Goal: Task Accomplishment & Management: Complete application form

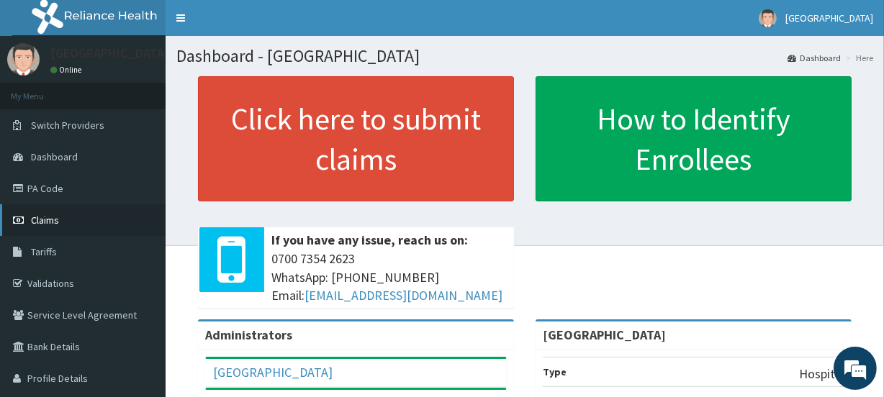
click at [50, 219] on span "Claims" at bounding box center [45, 220] width 28 height 13
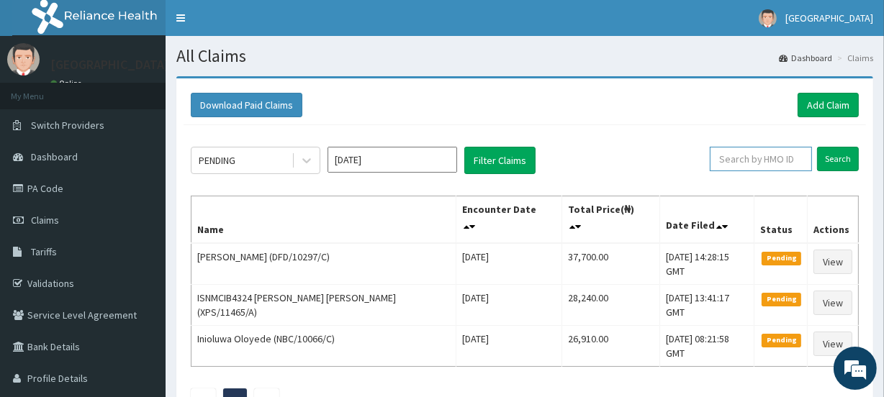
click at [747, 158] on input "text" at bounding box center [761, 159] width 102 height 24
click at [834, 163] on input "Search" at bounding box center [838, 159] width 42 height 24
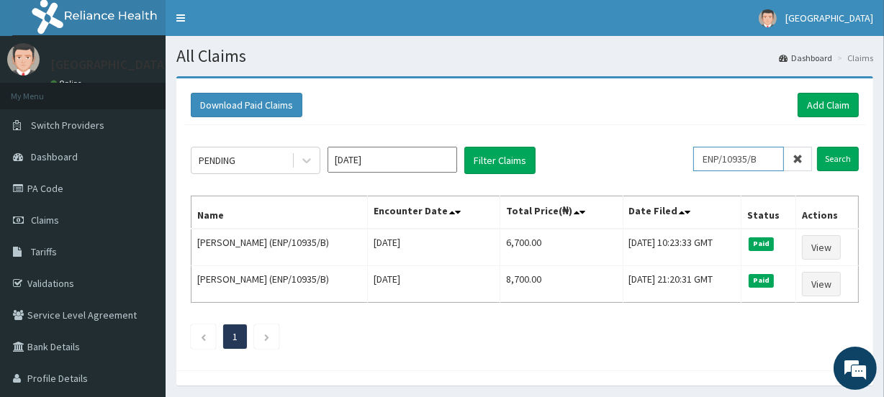
click at [773, 158] on input "ENP/10935/B" at bounding box center [738, 159] width 91 height 24
type input "E"
click at [838, 158] on input "Search" at bounding box center [838, 159] width 42 height 24
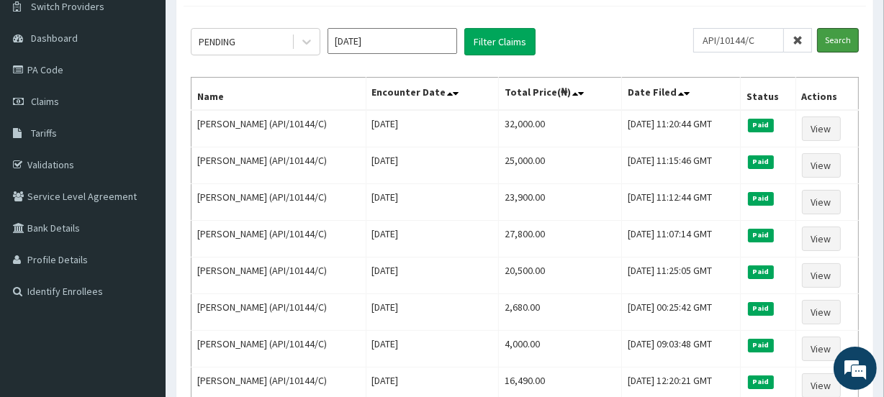
scroll to position [117, 0]
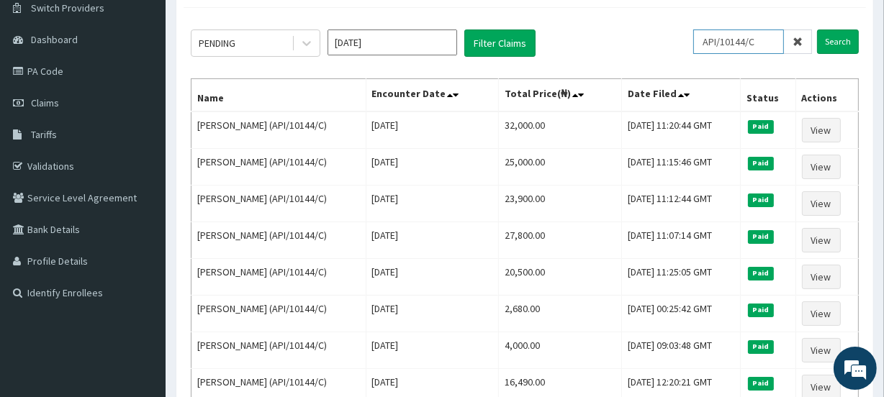
click at [772, 42] on input "API/10144/C" at bounding box center [738, 42] width 91 height 24
type input "A"
click at [838, 42] on input "Search" at bounding box center [838, 42] width 42 height 24
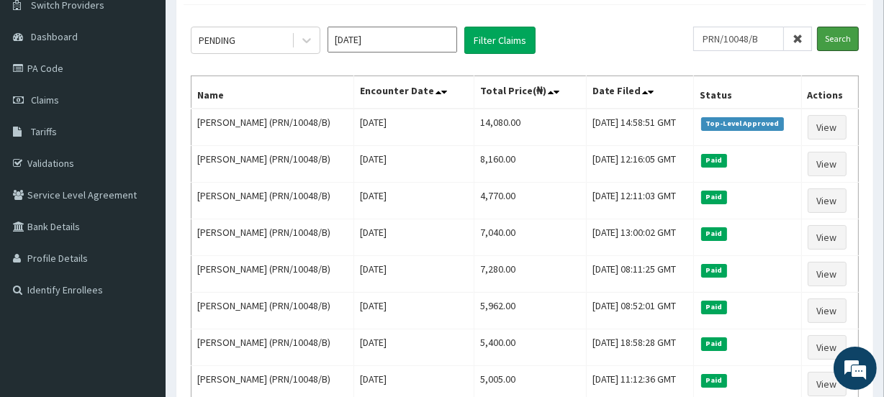
scroll to position [122, 0]
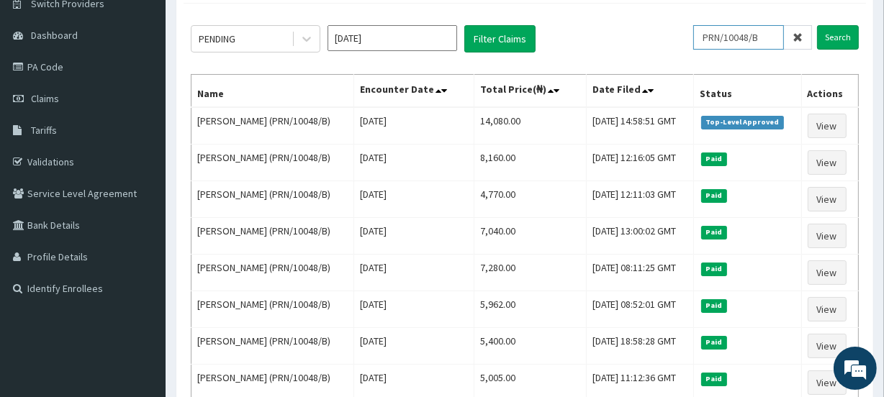
click at [766, 37] on input "PRN/10048/B" at bounding box center [738, 37] width 91 height 24
type input "P"
click at [763, 31] on input "SFA/13002" at bounding box center [738, 37] width 91 height 24
click at [837, 36] on input "Search" at bounding box center [838, 37] width 42 height 24
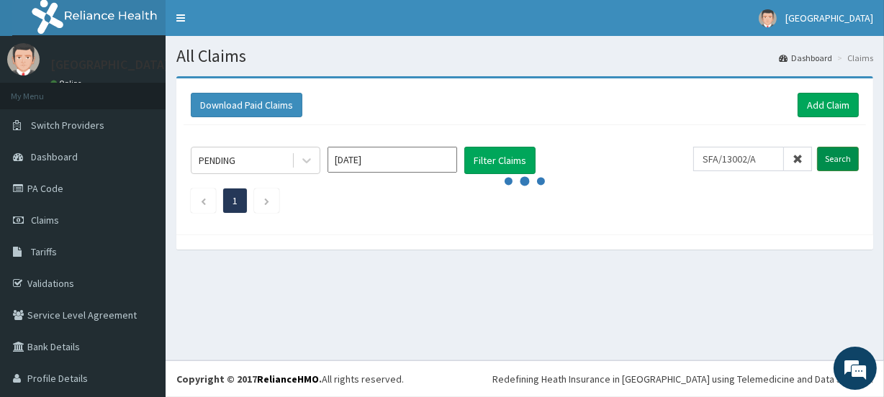
scroll to position [0, 0]
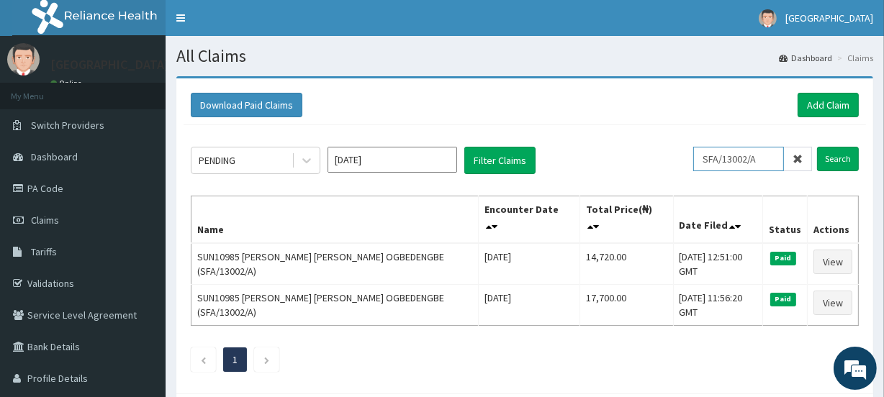
click at [770, 158] on input "SFA/13002/A" at bounding box center [738, 159] width 91 height 24
type input "S"
click at [840, 155] on input "Search" at bounding box center [838, 159] width 42 height 24
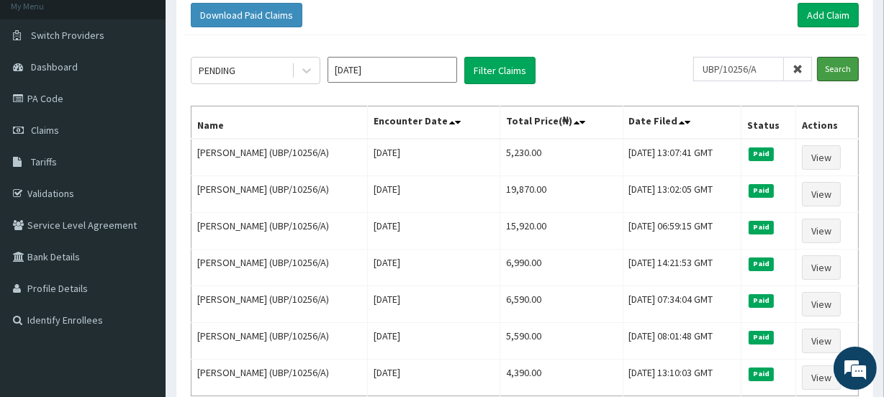
scroll to position [89, 0]
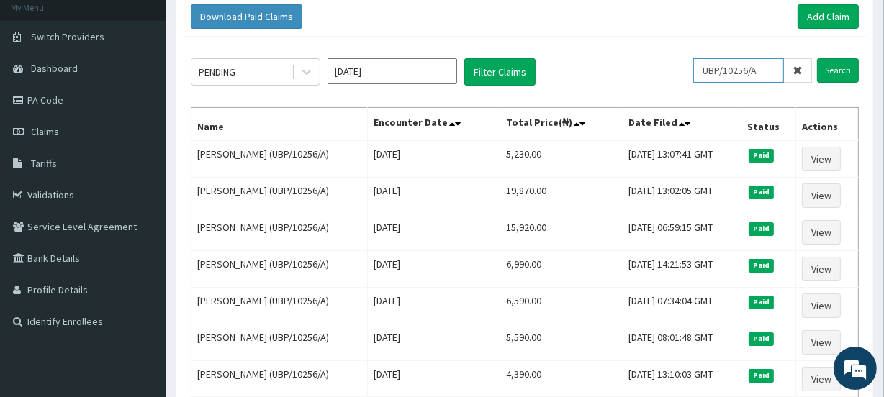
click at [766, 71] on input "UBP/10256/A" at bounding box center [738, 70] width 91 height 24
click at [838, 73] on input "Search" at bounding box center [838, 70] width 42 height 24
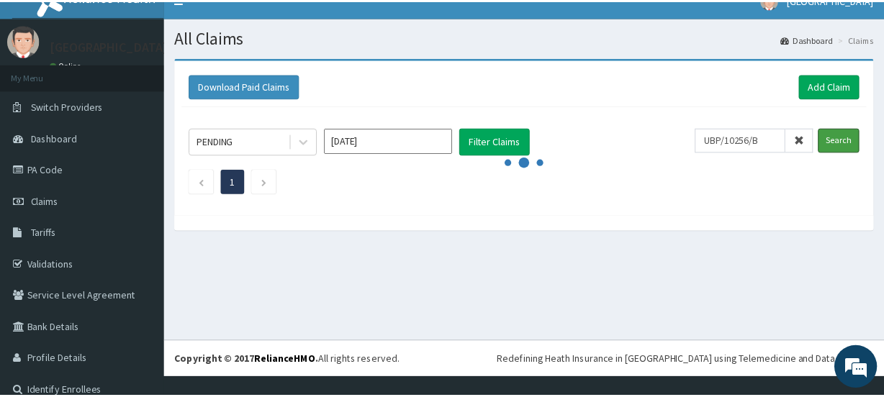
scroll to position [0, 0]
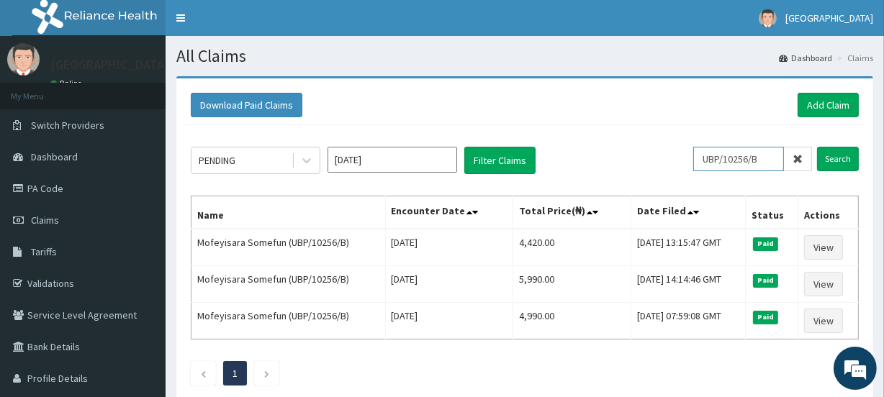
click at [768, 156] on input "UBP/10256/B" at bounding box center [738, 159] width 91 height 24
type input "U"
type input "UBP/10256/C"
click at [835, 158] on input "Search" at bounding box center [838, 159] width 42 height 24
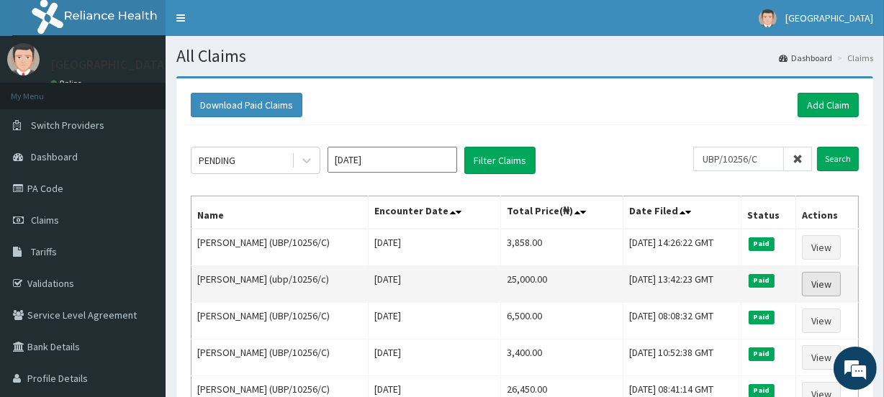
click at [827, 279] on link "View" at bounding box center [821, 284] width 39 height 24
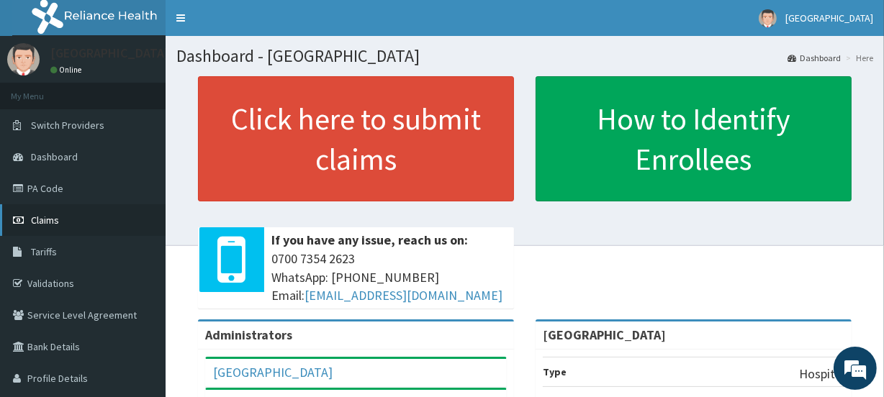
click at [37, 219] on span "Claims" at bounding box center [45, 220] width 28 height 13
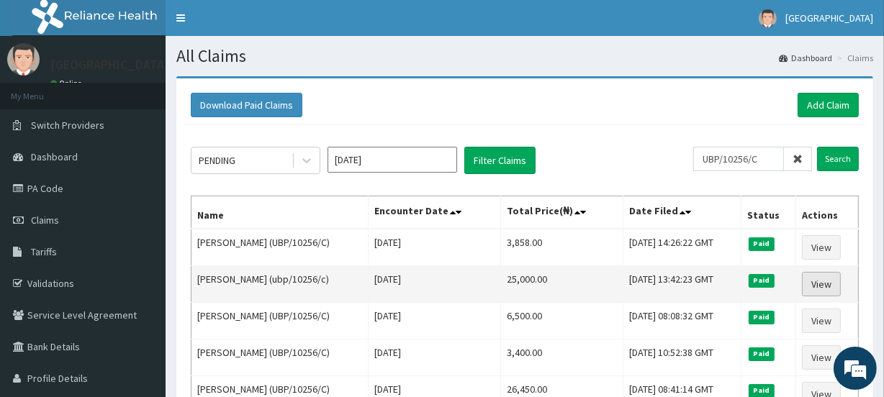
click at [827, 285] on link "View" at bounding box center [821, 284] width 39 height 24
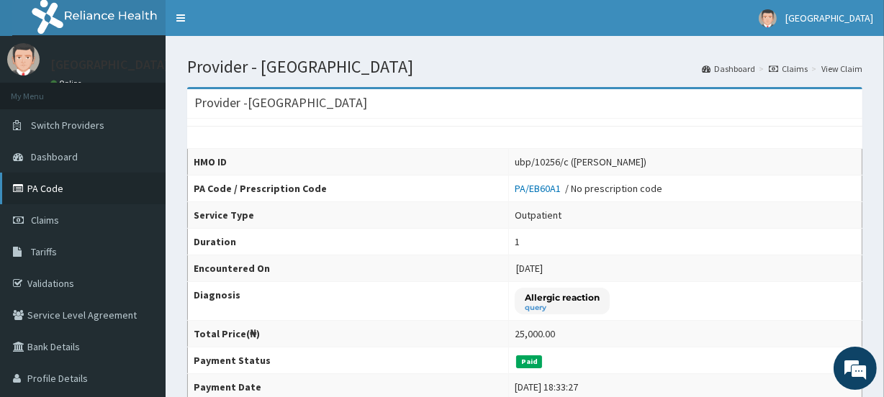
click at [68, 184] on link "PA Code" at bounding box center [83, 189] width 166 height 32
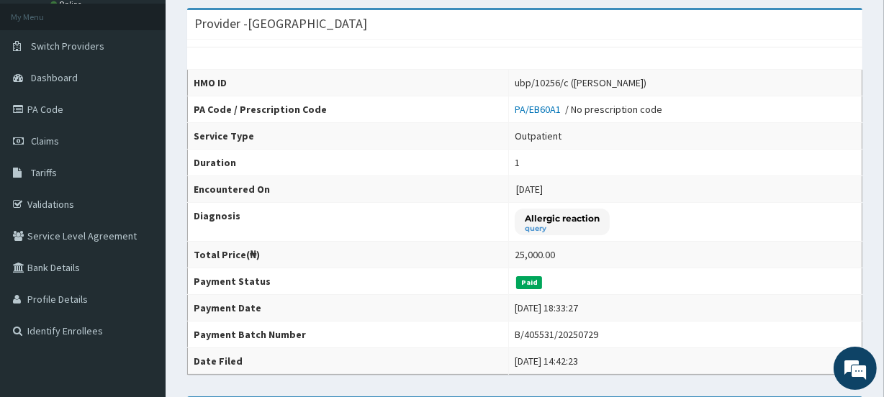
scroll to position [63, 0]
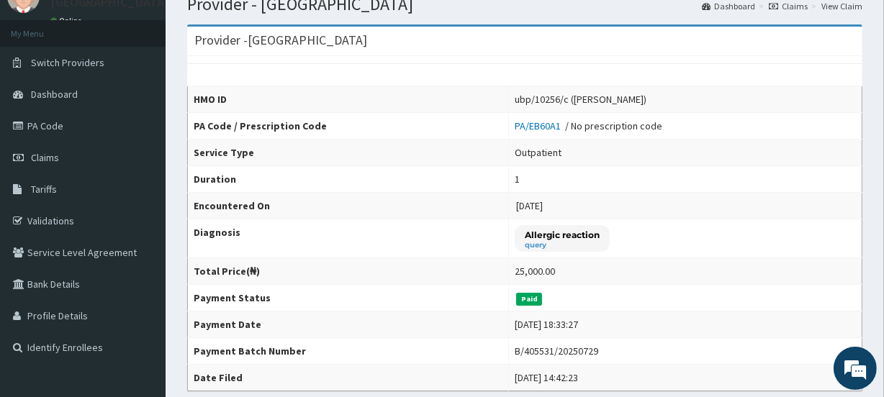
drag, startPoint x: 882, startPoint y: 92, endPoint x: 884, endPoint y: 51, distance: 41.1
click at [884, 51] on html "R EL Toggle navigation [GEOGRAPHIC_DATA] [GEOGRAPHIC_DATA] - [EMAIL_ADDRESS][DO…" at bounding box center [442, 376] width 884 height 878
drag, startPoint x: 892, startPoint y: 4, endPoint x: 592, endPoint y: 45, distance: 303.7
click at [592, 45] on div "Provider - [GEOGRAPHIC_DATA]" at bounding box center [524, 42] width 675 height 30
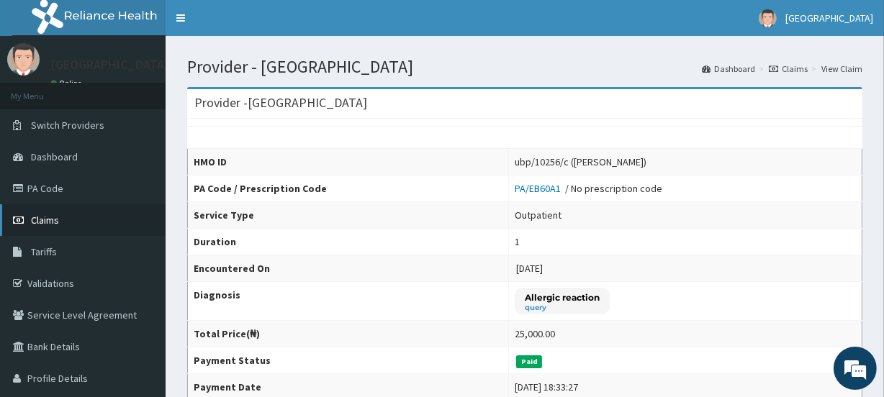
click at [65, 222] on link "Claims" at bounding box center [83, 220] width 166 height 32
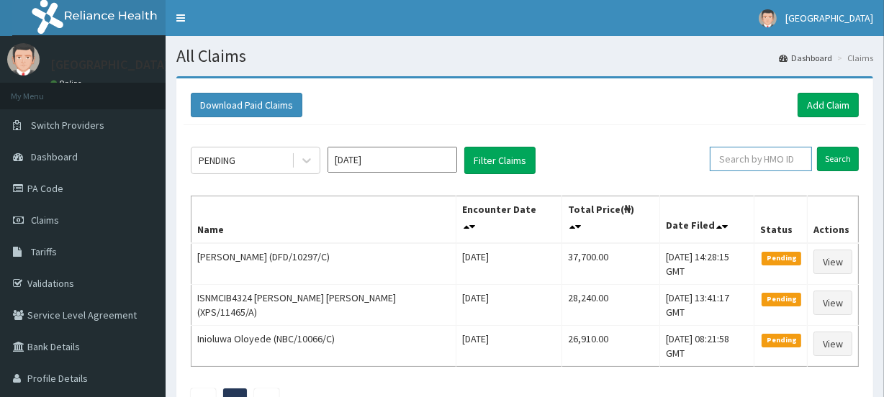
click at [753, 157] on input "text" at bounding box center [761, 159] width 102 height 24
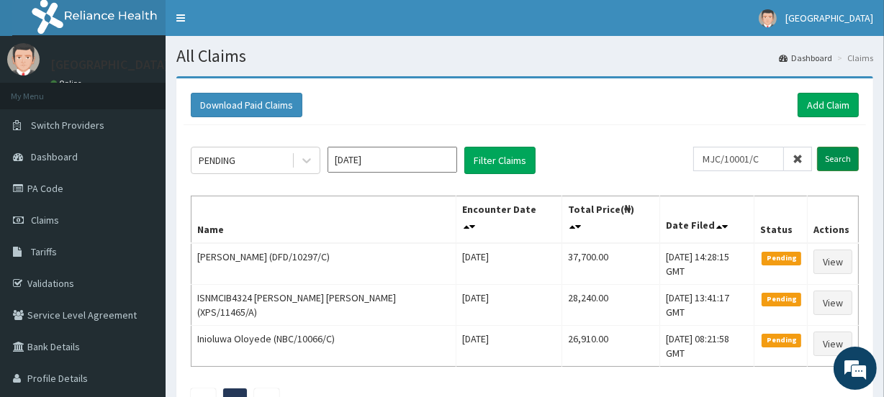
click at [835, 160] on input "Search" at bounding box center [838, 159] width 42 height 24
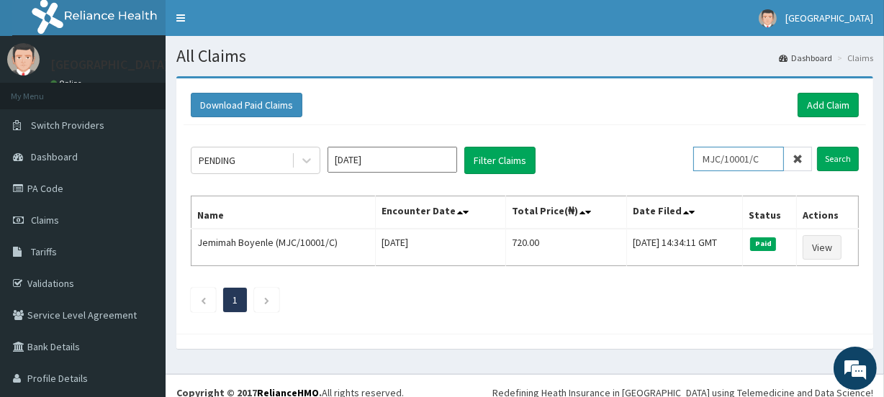
click at [765, 153] on input "MJC/10001/C" at bounding box center [738, 159] width 91 height 24
type input "M"
click at [830, 161] on input "Search" at bounding box center [838, 159] width 42 height 24
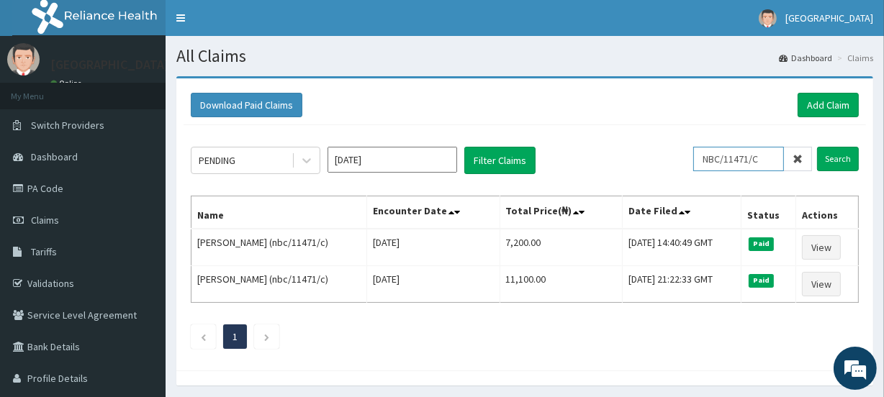
click at [771, 158] on input "NBC/11471/C" at bounding box center [738, 159] width 91 height 24
type input "N"
click at [834, 107] on link "Add Claim" at bounding box center [827, 105] width 61 height 24
click at [754, 160] on input "text" at bounding box center [761, 159] width 102 height 24
paste input "OHT/11415/A"
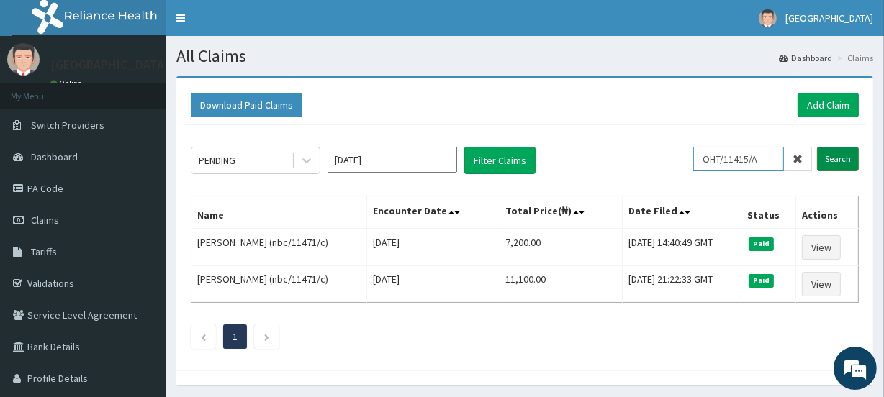
type input "OHT/11415/A"
click at [837, 158] on input "Search" at bounding box center [838, 159] width 42 height 24
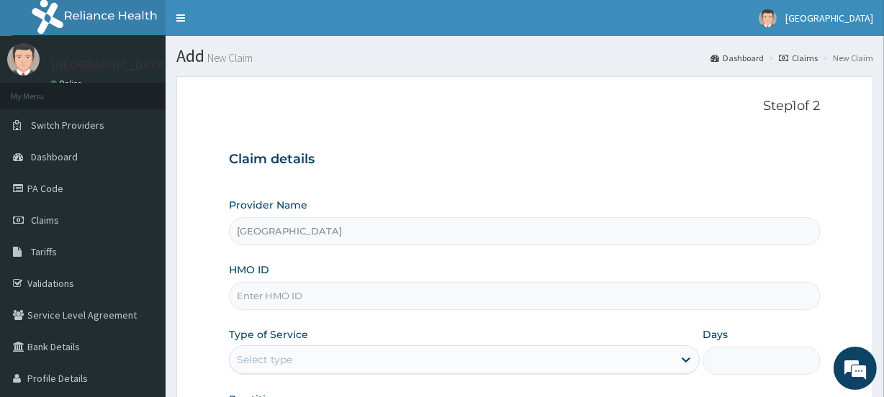
click at [266, 294] on input "HMO ID" at bounding box center [524, 296] width 591 height 28
paste input "OHT/11415/A"
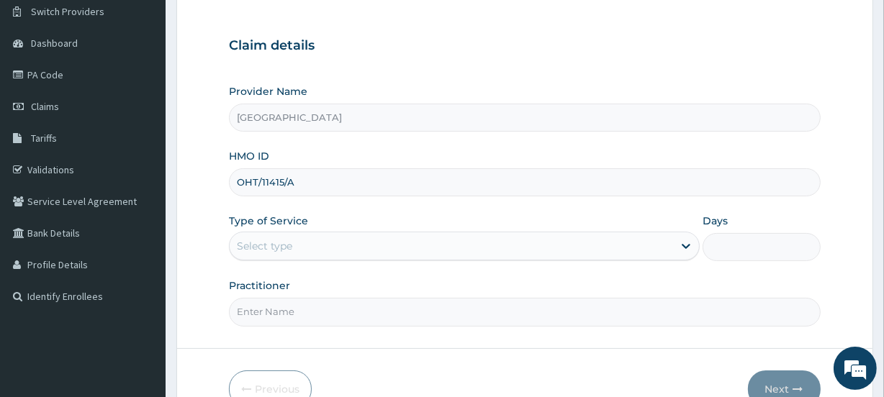
type input "OHT/11415/A"
click at [284, 243] on div "Select type" at bounding box center [264, 246] width 55 height 14
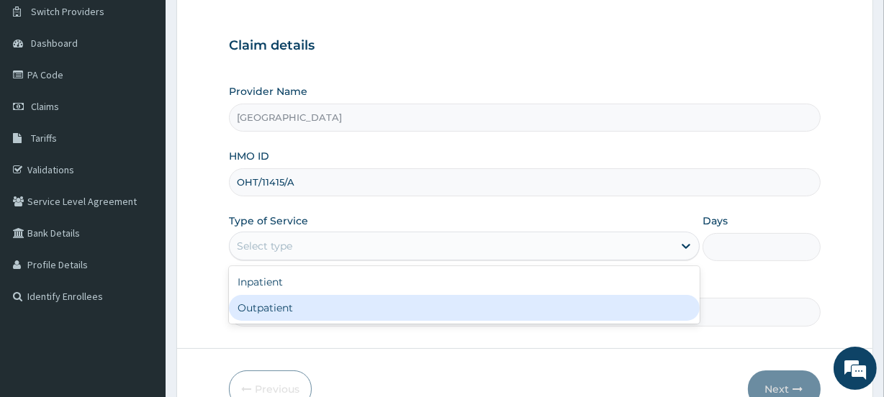
click at [284, 302] on div "Outpatient" at bounding box center [464, 308] width 471 height 26
type input "1"
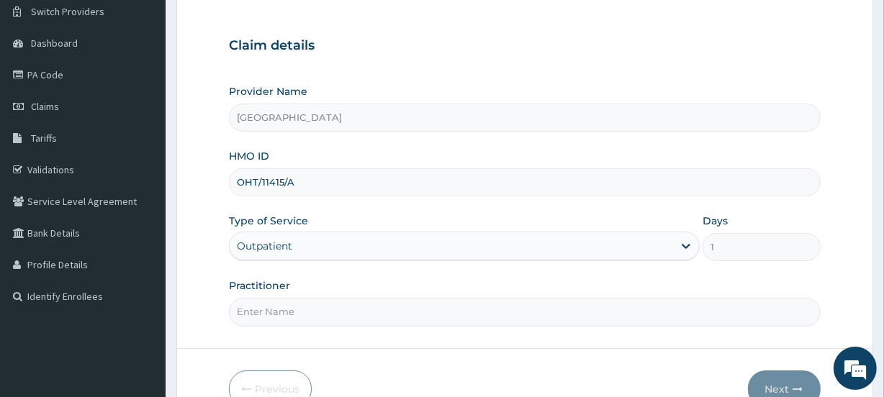
click at [282, 311] on input "Practitioner" at bounding box center [524, 312] width 591 height 28
type input "PRECIOUS"
click at [773, 381] on button "Next" at bounding box center [784, 389] width 73 height 37
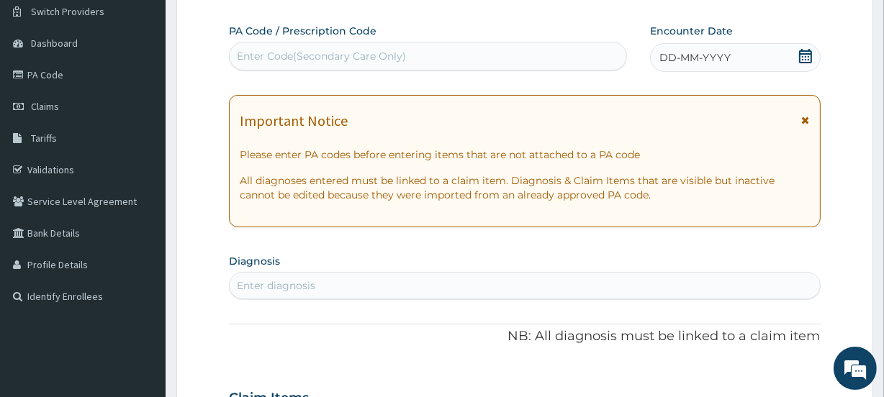
click at [278, 53] on div "Enter Code(Secondary Care Only)" at bounding box center [321, 56] width 169 height 14
paste input "PA/C04B68"
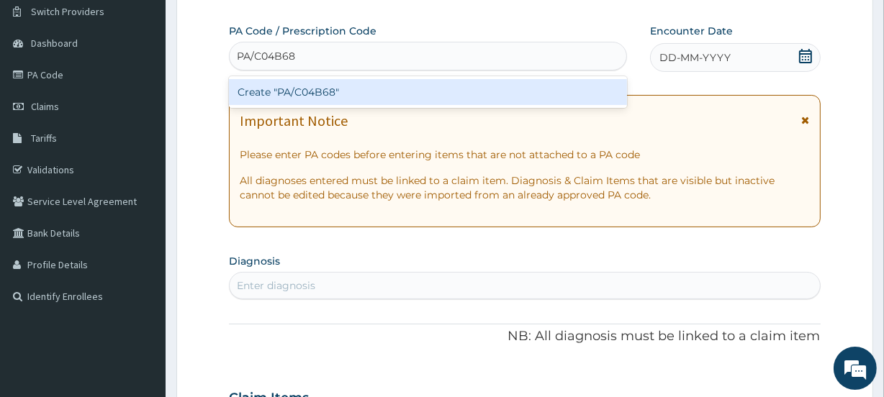
type input "PA/C04B68"
click at [307, 94] on div "Create "PA/C04B68"" at bounding box center [427, 92] width 397 height 26
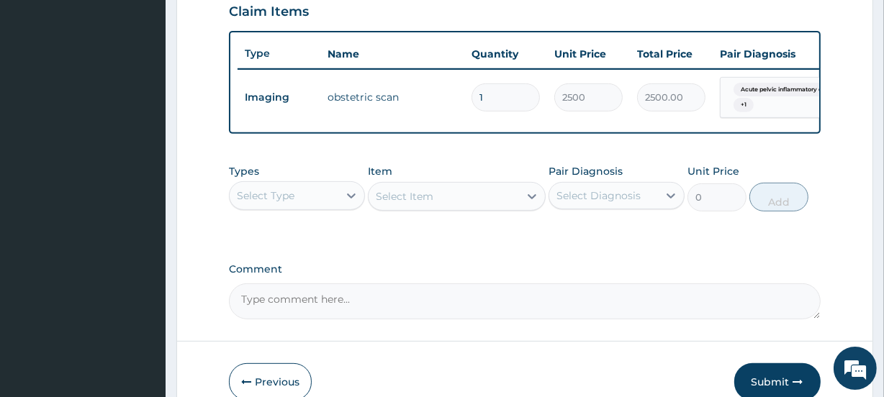
scroll to position [504, 0]
click at [783, 385] on button "Submit" at bounding box center [777, 382] width 86 height 37
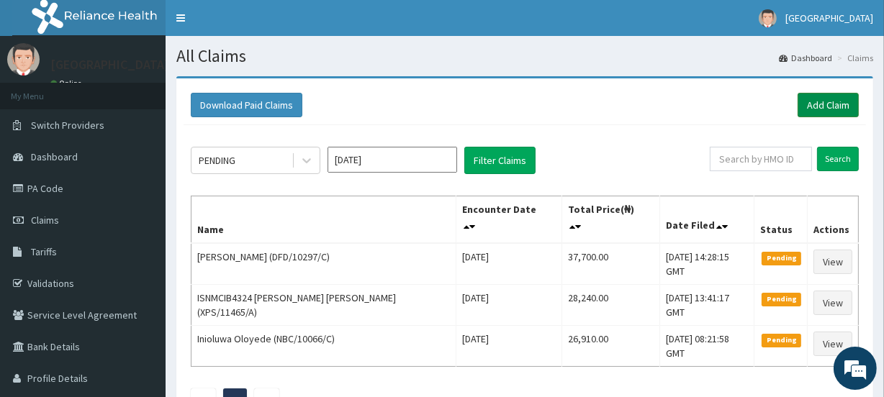
click at [825, 98] on link "Add Claim" at bounding box center [827, 105] width 61 height 24
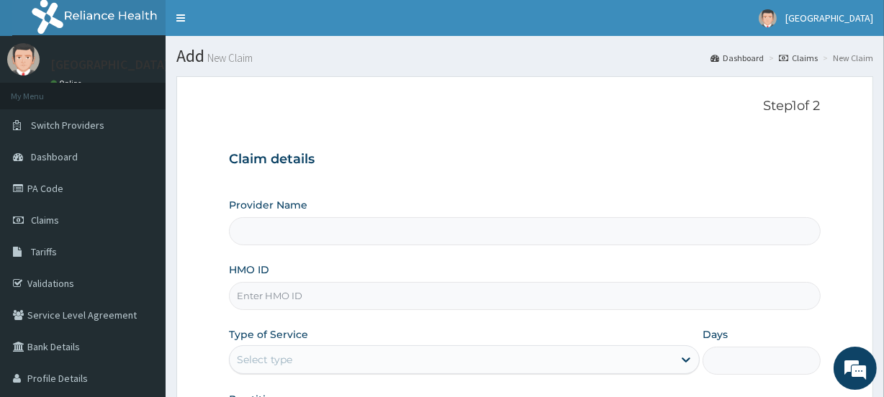
type input "[GEOGRAPHIC_DATA]"
click at [282, 296] on input "HMO ID" at bounding box center [524, 296] width 591 height 28
paste input "OHT/11415/A"
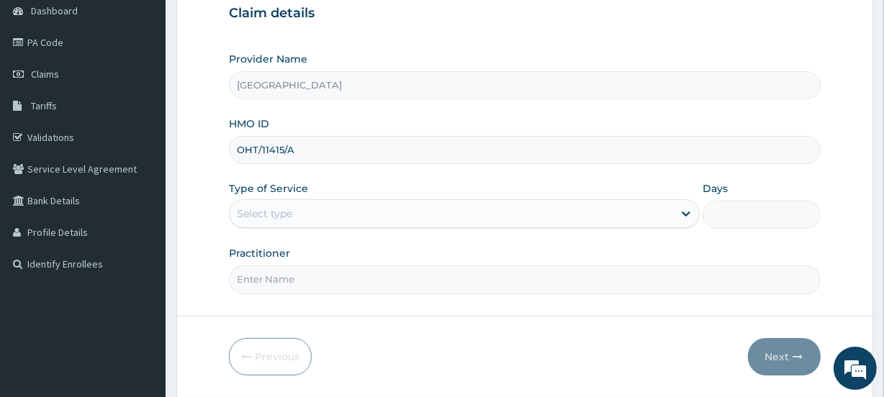
scroll to position [152, 0]
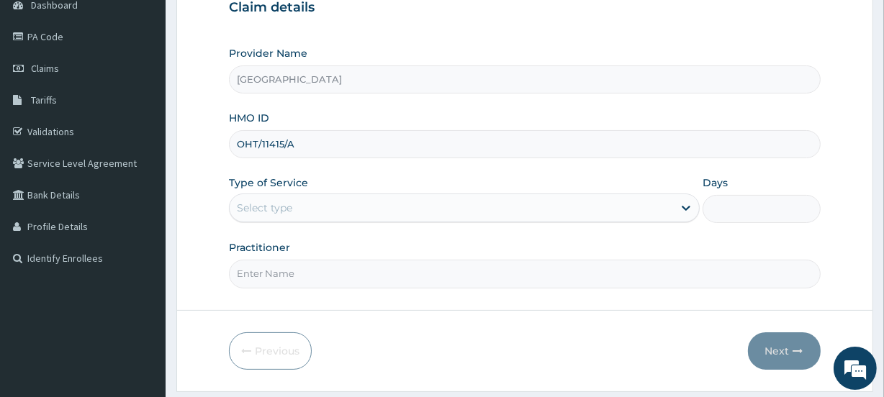
type input "OHT/11415/A"
click at [279, 201] on div "Select type" at bounding box center [264, 208] width 55 height 14
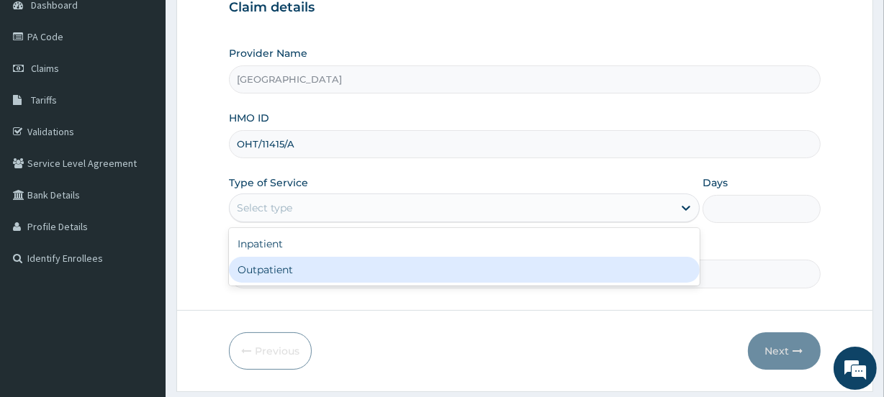
click at [273, 261] on div "Outpatient" at bounding box center [464, 270] width 471 height 26
type input "1"
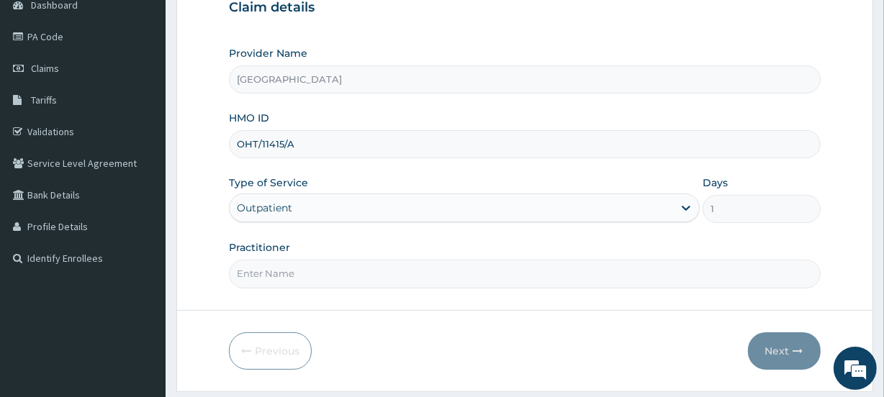
click at [273, 266] on input "Practitioner" at bounding box center [524, 274] width 591 height 28
type input "PRECIOUS"
click at [770, 345] on button "Next" at bounding box center [784, 350] width 73 height 37
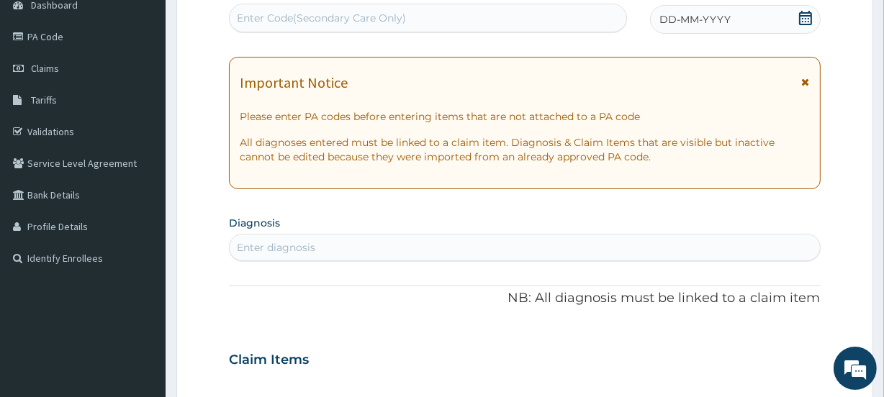
click at [381, 16] on div "Enter Code(Secondary Care Only)" at bounding box center [321, 18] width 169 height 14
paste input "PA/B0C557"
type input "PA/B0C557"
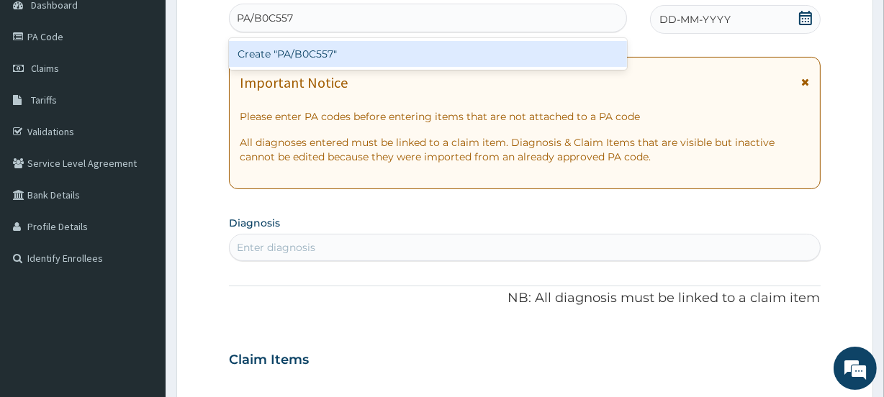
click at [389, 50] on div "Create "PA/B0C557"" at bounding box center [427, 54] width 397 height 26
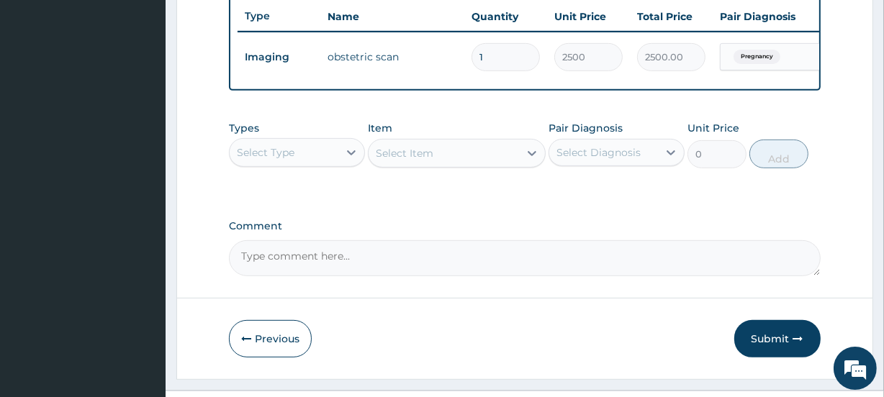
scroll to position [581, 0]
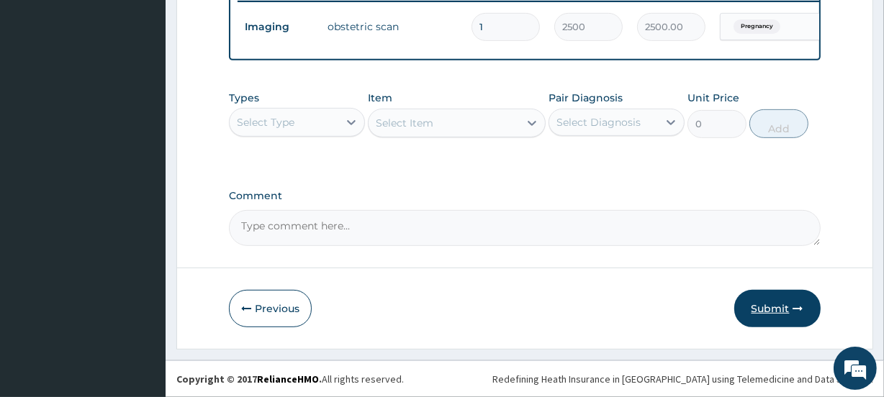
click at [776, 307] on button "Submit" at bounding box center [777, 308] width 86 height 37
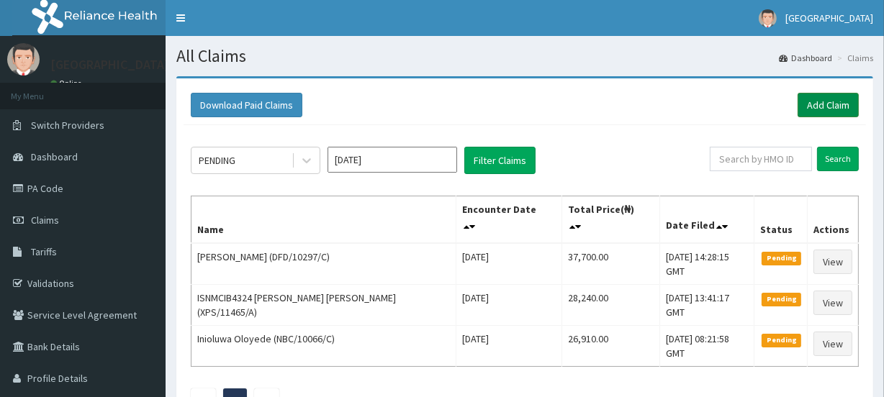
click at [839, 97] on link "Add Claim" at bounding box center [827, 105] width 61 height 24
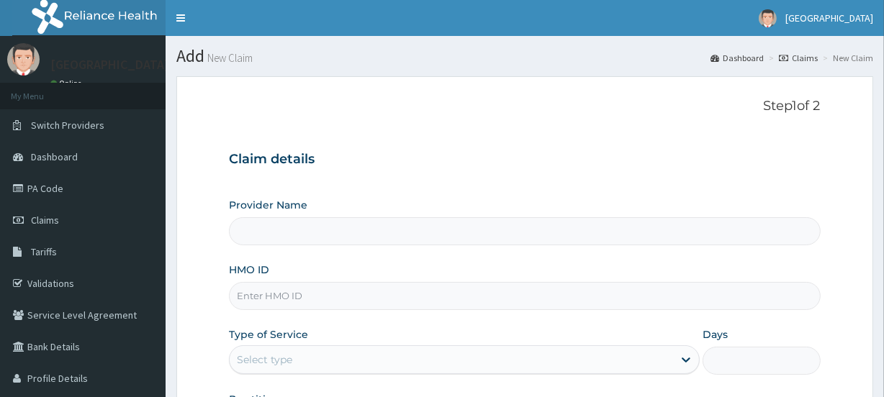
click at [269, 296] on input "HMO ID" at bounding box center [524, 296] width 591 height 28
paste input "OHT/11415/A"
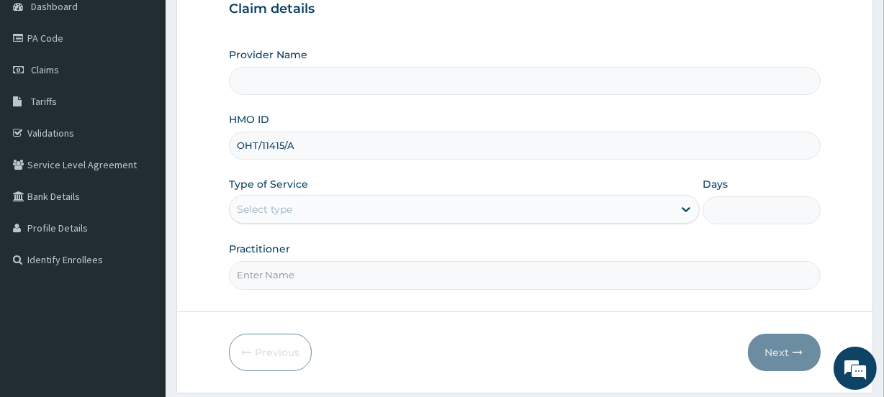
scroll to position [152, 0]
type input "OHT/11415/A"
click at [295, 204] on div "Select type" at bounding box center [451, 207] width 443 height 23
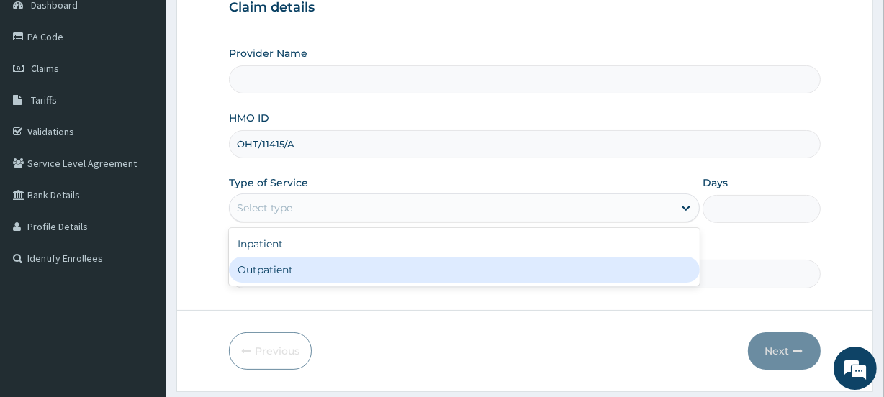
click at [283, 272] on div "Outpatient" at bounding box center [464, 270] width 471 height 26
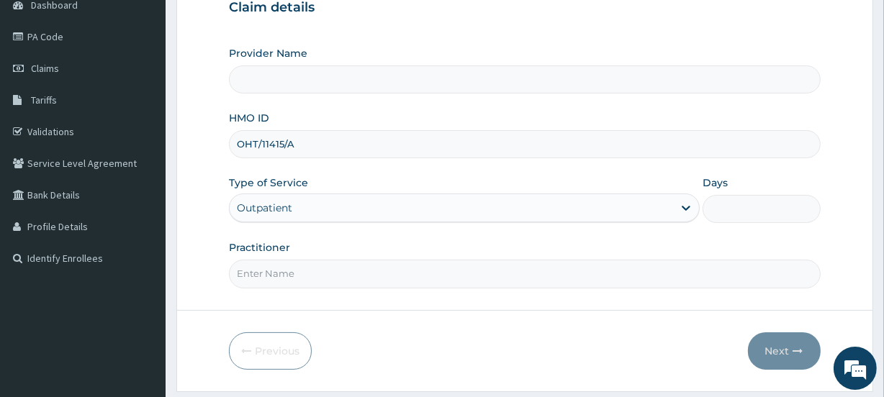
type input "1"
click at [283, 272] on input "Practitioner" at bounding box center [524, 274] width 591 height 28
type input "[GEOGRAPHIC_DATA]"
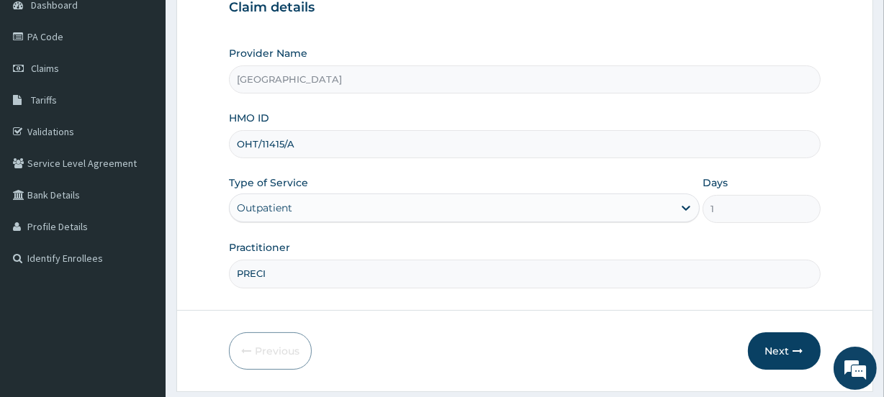
scroll to position [0, 0]
type input "PRECIOUS"
click at [777, 347] on button "Next" at bounding box center [784, 350] width 73 height 37
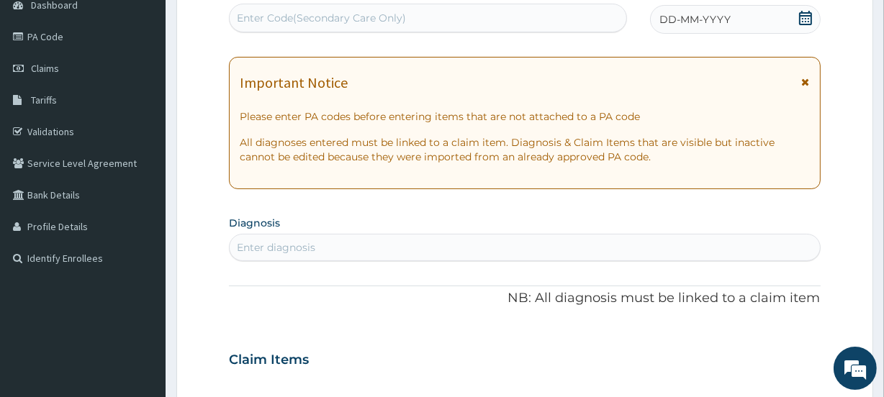
click at [353, 14] on div "Enter Code(Secondary Care Only)" at bounding box center [321, 18] width 169 height 14
paste input "PA/233742"
type input "PA/233742"
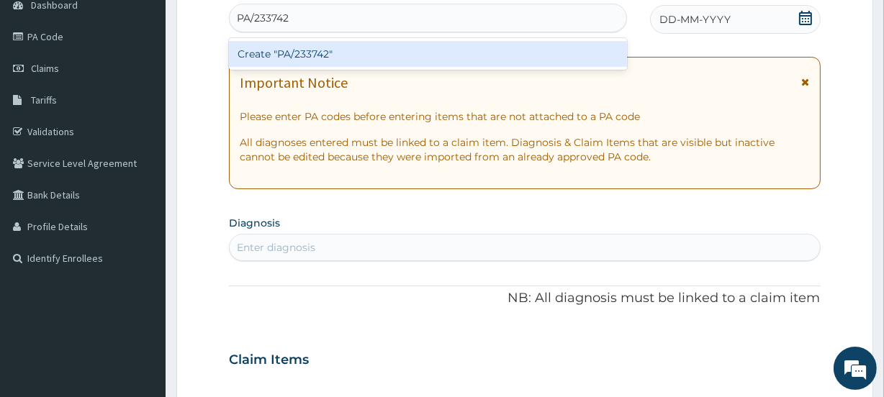
click at [363, 58] on div "Create "PA/233742"" at bounding box center [427, 54] width 397 height 26
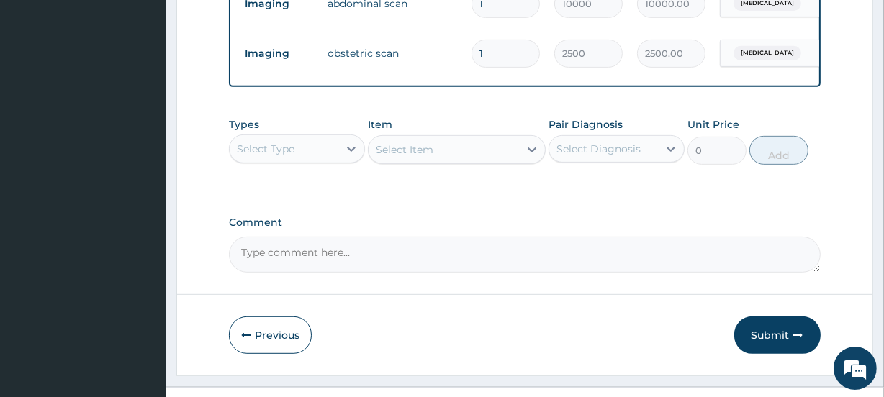
scroll to position [607, 0]
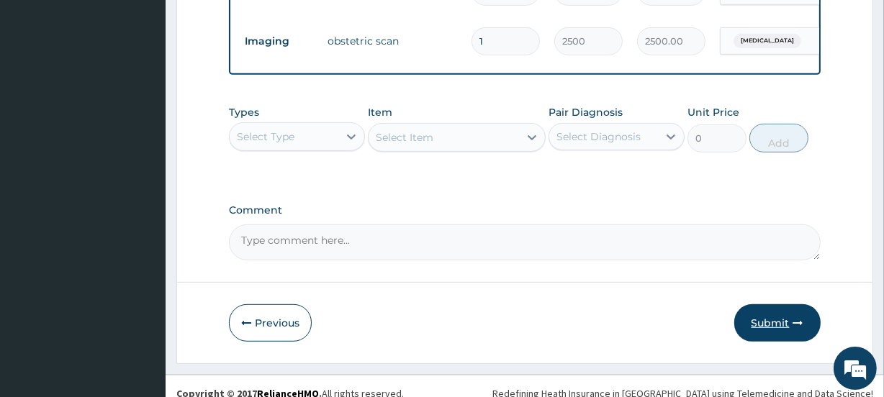
click at [771, 330] on button "Submit" at bounding box center [777, 322] width 86 height 37
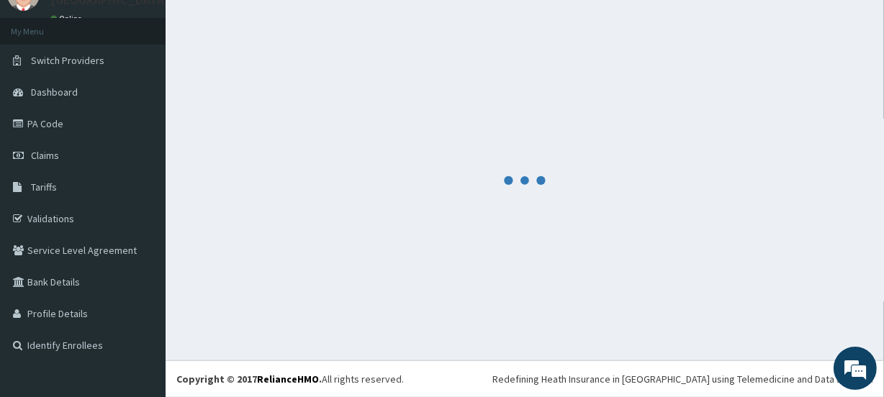
scroll to position [64, 0]
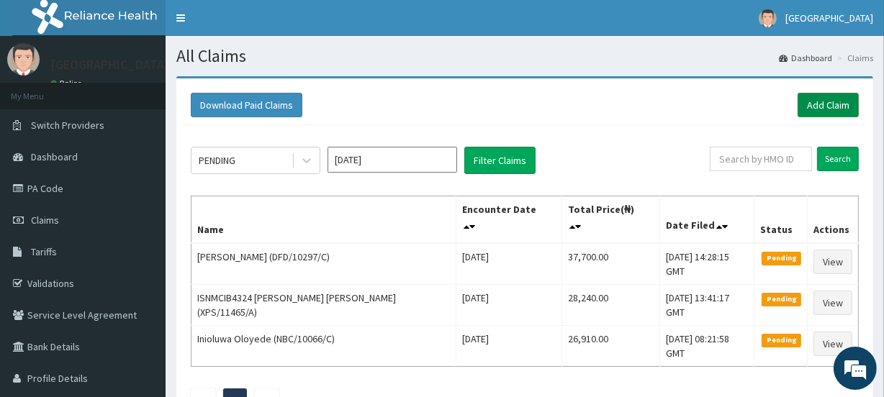
click at [820, 104] on link "Add Claim" at bounding box center [827, 105] width 61 height 24
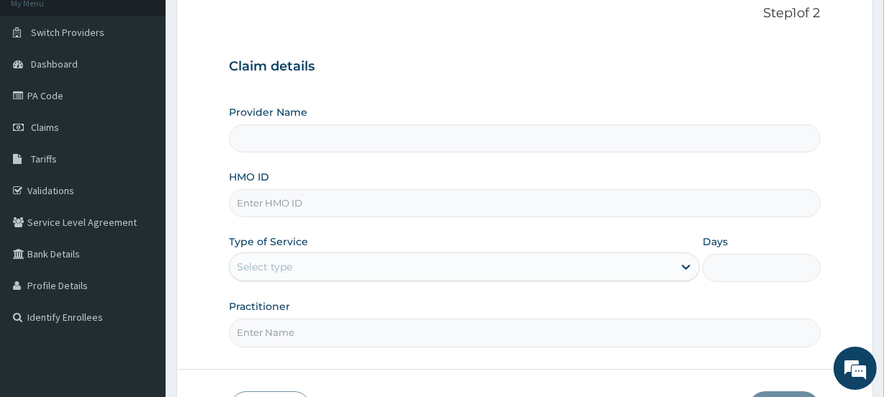
type input "[GEOGRAPHIC_DATA]"
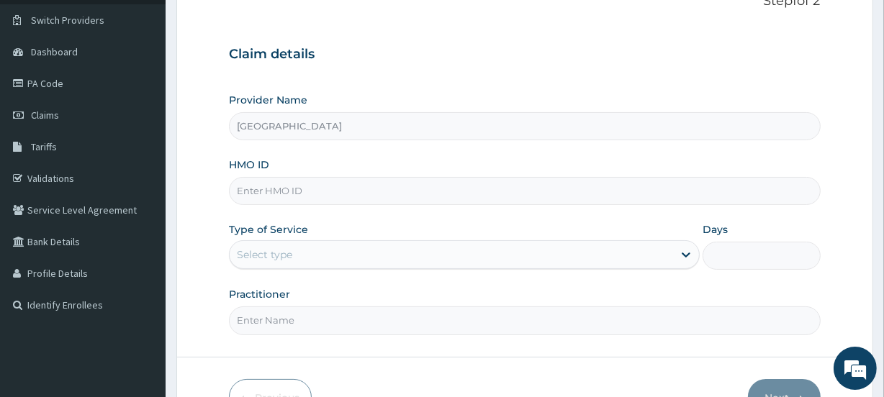
click at [268, 181] on input "HMO ID" at bounding box center [524, 191] width 591 height 28
paste input "OHT/11415/A"
type input "OHT/11415/A"
click at [270, 259] on div "Select type" at bounding box center [264, 255] width 55 height 14
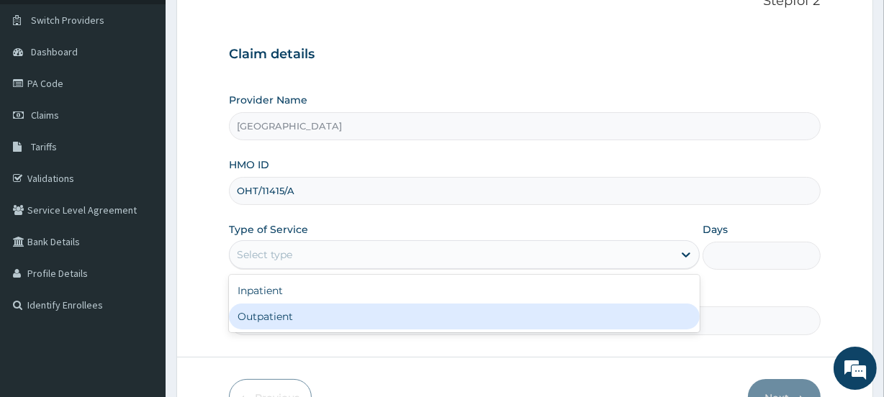
click at [270, 309] on div "Outpatient" at bounding box center [464, 317] width 471 height 26
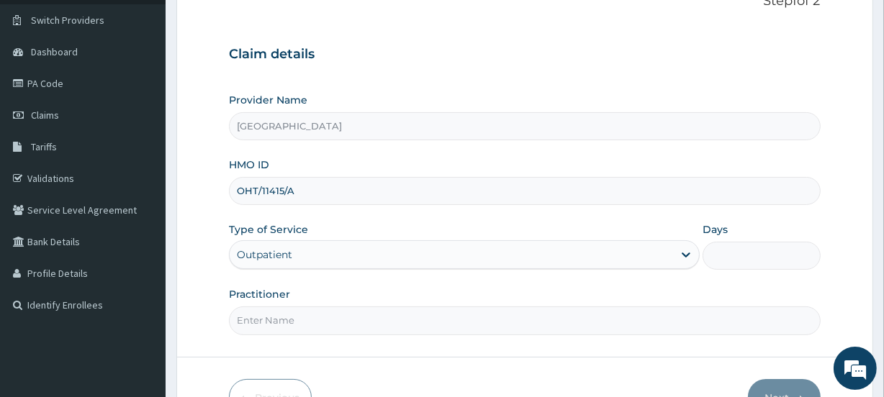
type input "1"
click at [270, 317] on input "Practitioner" at bounding box center [524, 321] width 591 height 28
type input "PRECIOUS"
click at [789, 389] on button "Next" at bounding box center [784, 397] width 73 height 37
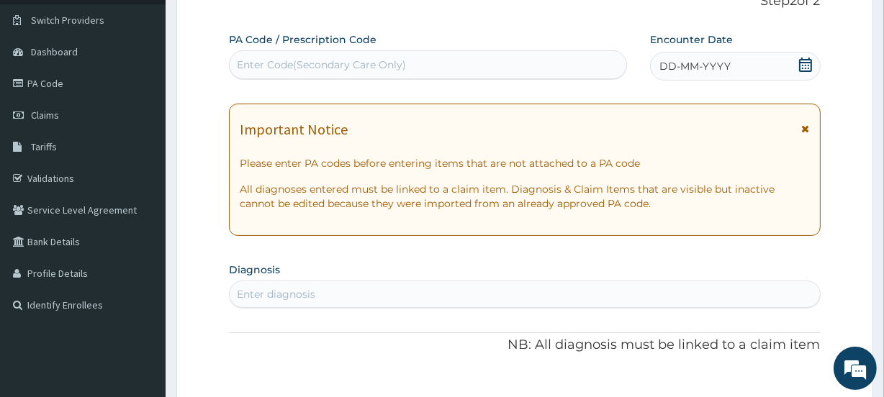
click at [345, 60] on div "Enter Code(Secondary Care Only)" at bounding box center [321, 65] width 169 height 14
paste input "PA/FF7D64"
type input "PA/FF7D64"
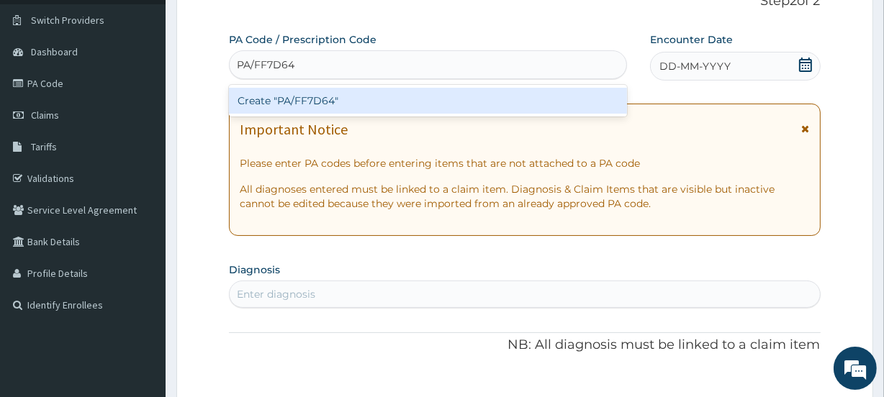
click at [353, 96] on div "Create "PA/FF7D64"" at bounding box center [427, 101] width 397 height 26
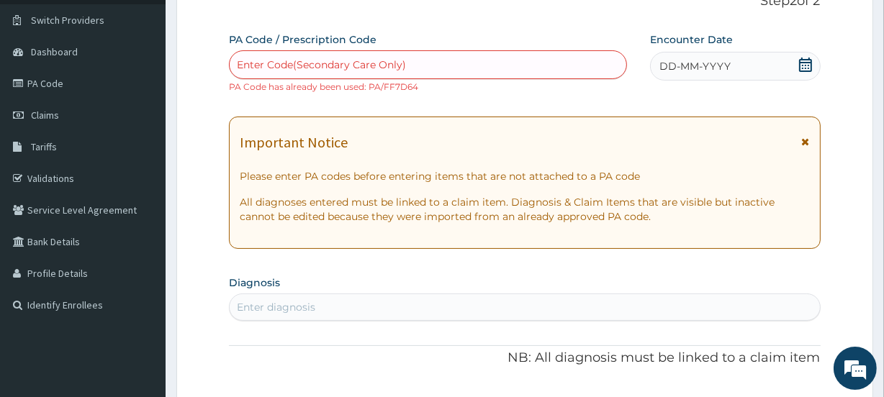
click at [358, 58] on div "Enter Code(Secondary Care Only)" at bounding box center [321, 65] width 169 height 14
paste input "PA/540979"
type input "PA/540979"
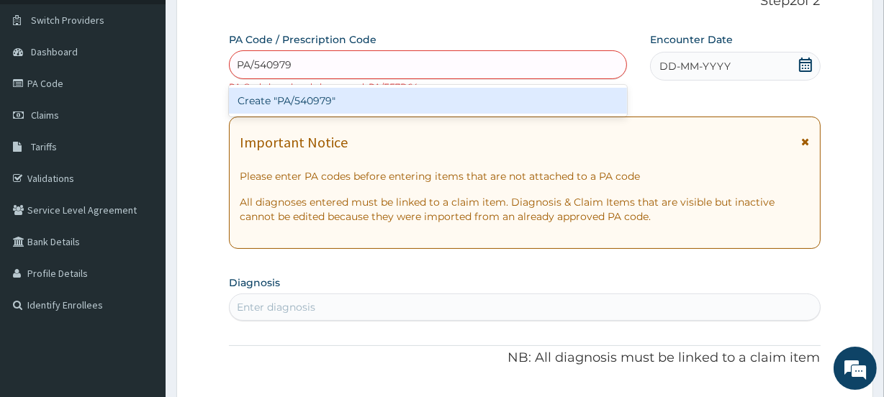
click at [355, 99] on div "Create "PA/540979"" at bounding box center [427, 101] width 397 height 26
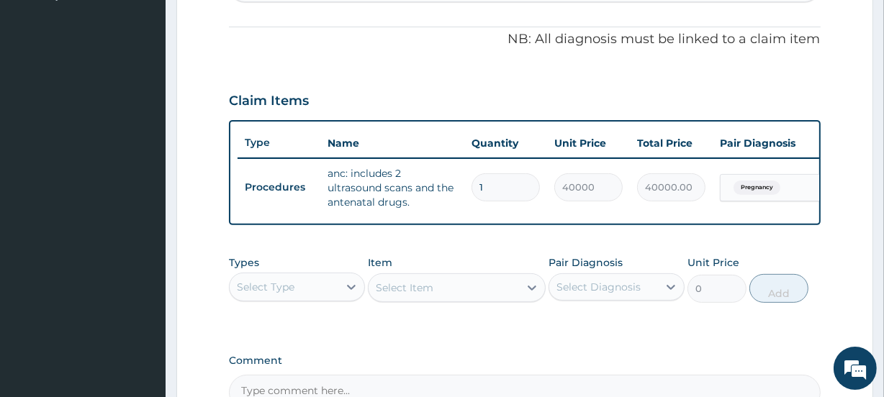
scroll to position [589, 0]
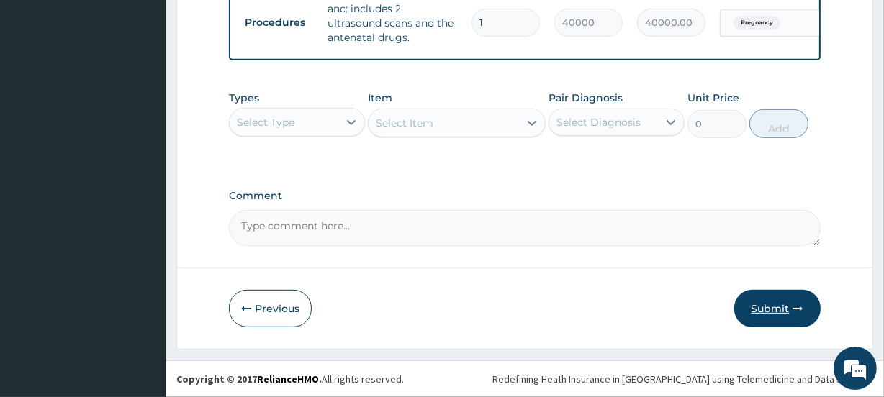
click at [766, 307] on button "Submit" at bounding box center [777, 308] width 86 height 37
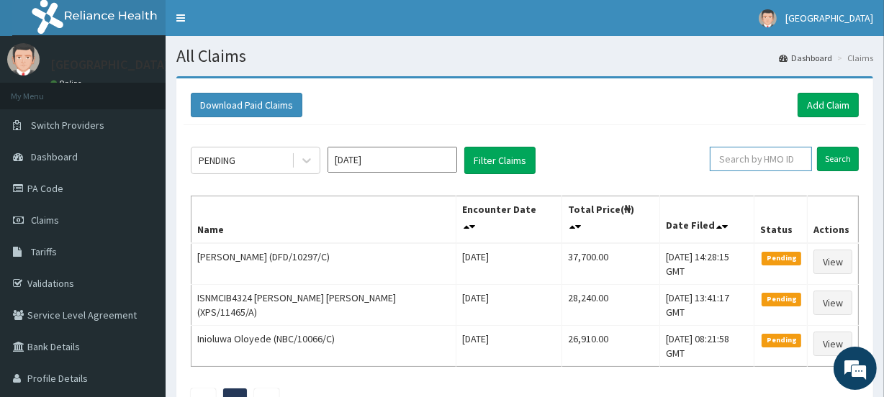
click at [749, 160] on input "text" at bounding box center [761, 159] width 102 height 24
click at [841, 158] on input "Search" at bounding box center [838, 159] width 42 height 24
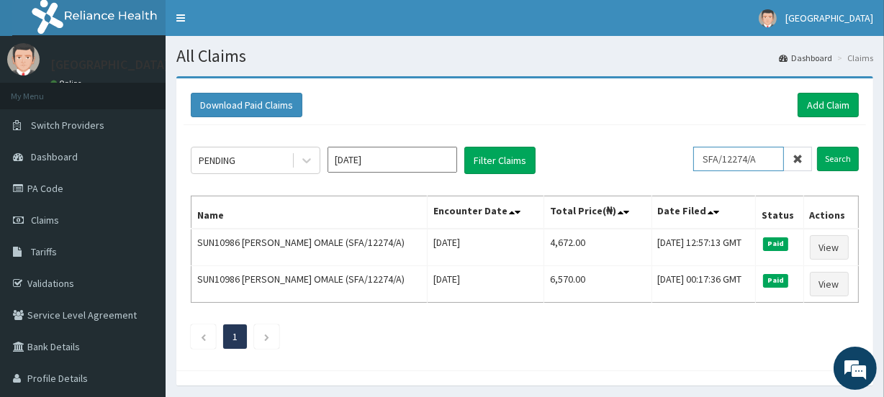
click at [767, 161] on input "SFA/12274/A" at bounding box center [738, 159] width 91 height 24
type input "S"
click at [838, 158] on input "Search" at bounding box center [838, 159] width 42 height 24
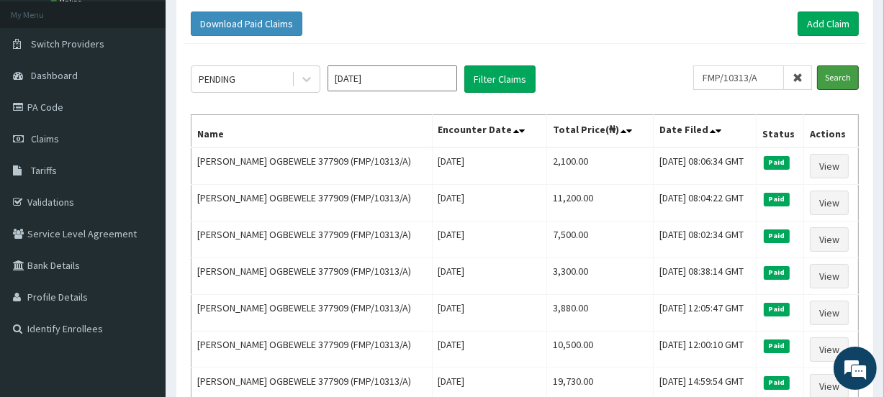
scroll to position [84, 0]
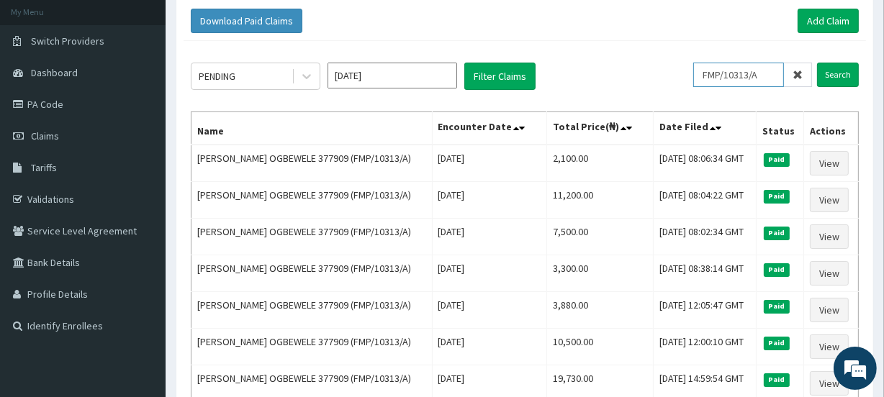
click at [770, 74] on input "FMP/10313/A" at bounding box center [738, 75] width 91 height 24
type input "F"
click at [842, 76] on input "Search" at bounding box center [838, 75] width 42 height 24
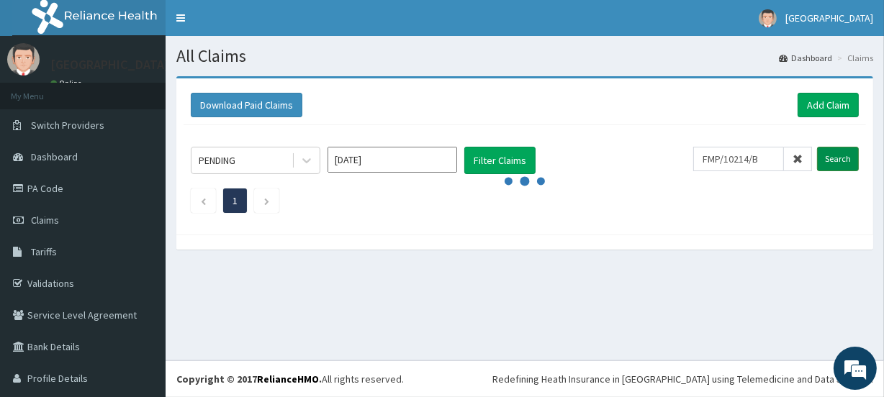
scroll to position [0, 0]
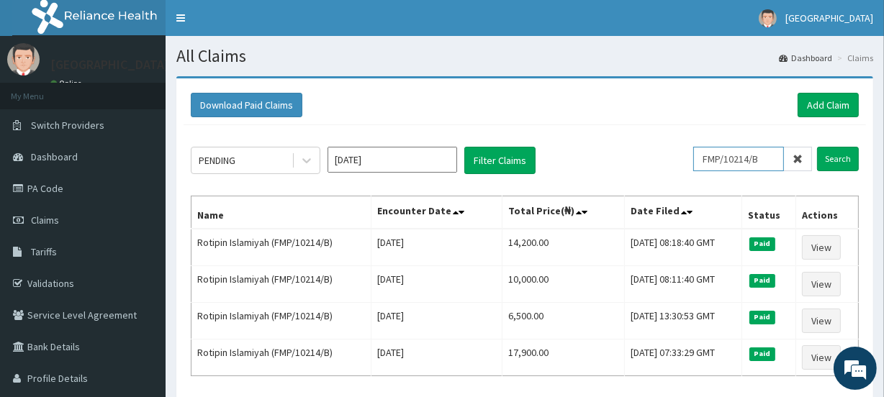
click input "FMP/10214/B"
type input "F"
type input "SFA/13521/A"
click input "Search"
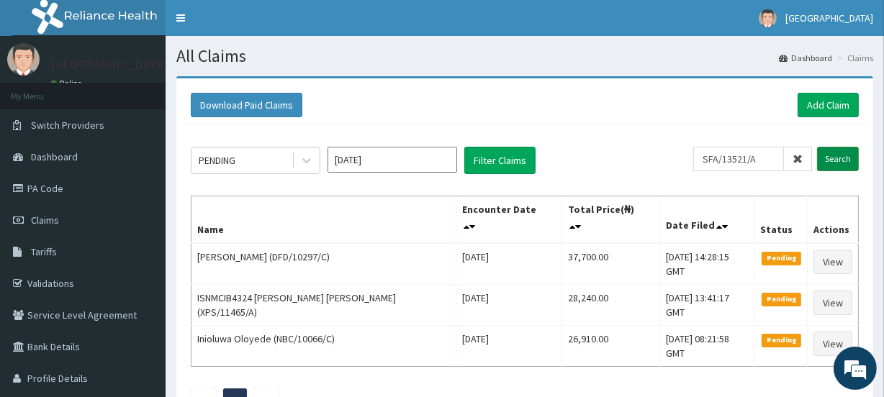
click at [841, 160] on input "Search" at bounding box center [838, 159] width 42 height 24
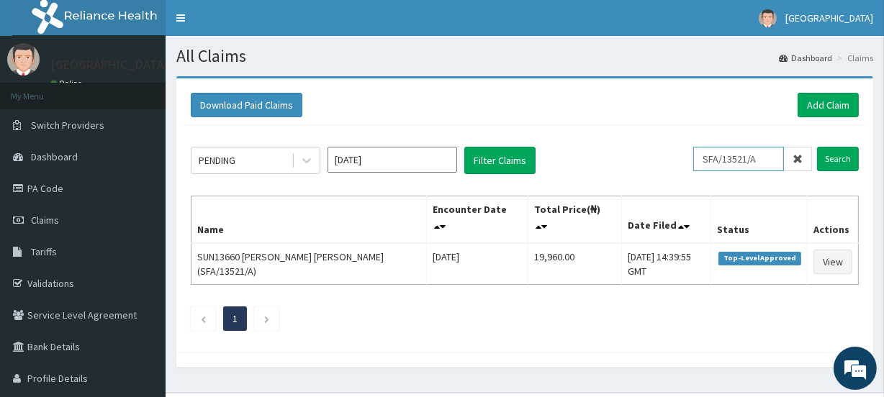
click at [764, 158] on input "SFA/13521/A" at bounding box center [738, 159] width 91 height 24
type input "S"
click at [830, 158] on input "Search" at bounding box center [838, 159] width 42 height 24
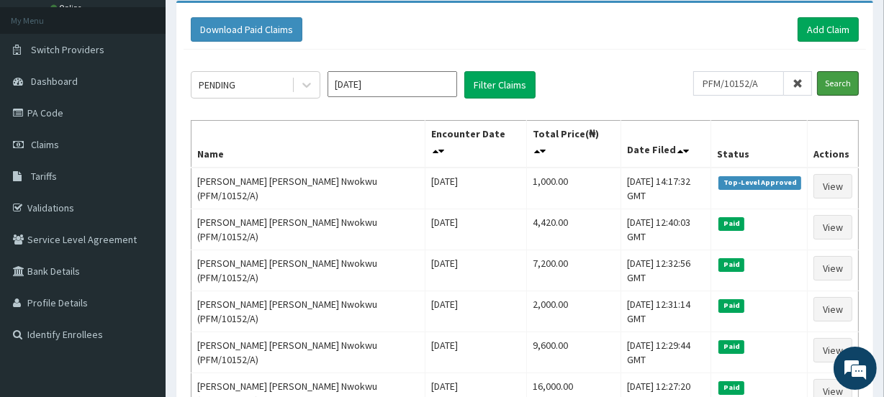
scroll to position [74, 0]
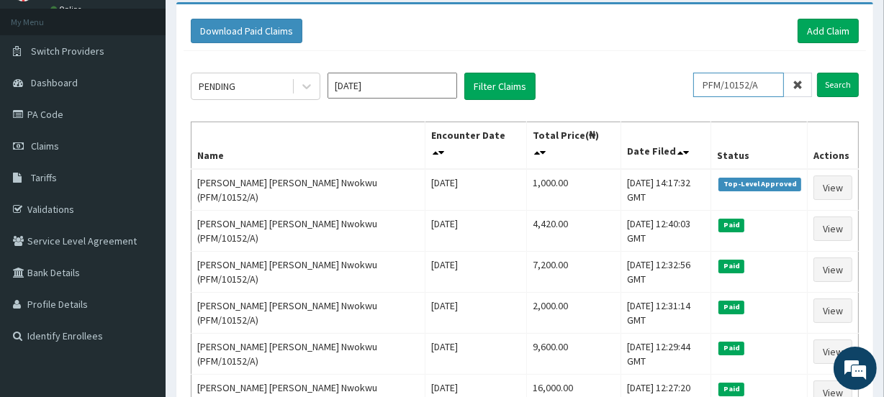
click at [766, 82] on input "PFM/10152/A" at bounding box center [738, 85] width 91 height 24
type input "P"
click at [828, 87] on input "Search" at bounding box center [838, 85] width 42 height 24
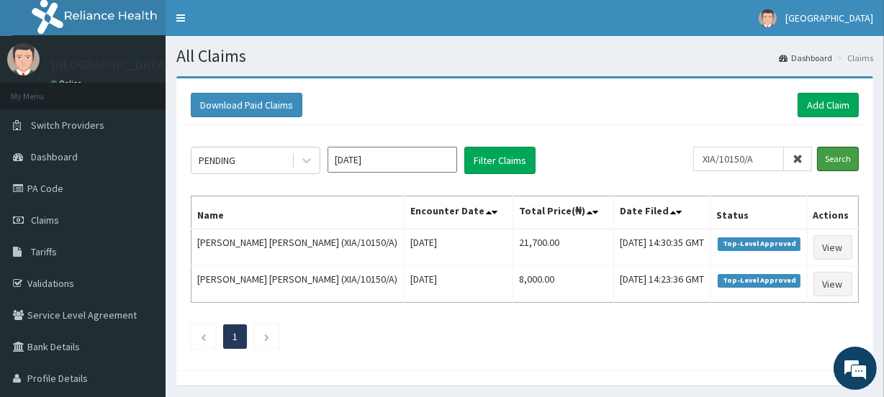
scroll to position [0, 0]
click at [770, 157] on input "XIA/10150/A" at bounding box center [738, 159] width 91 height 24
type input "X"
click at [835, 157] on input "Search" at bounding box center [838, 159] width 42 height 24
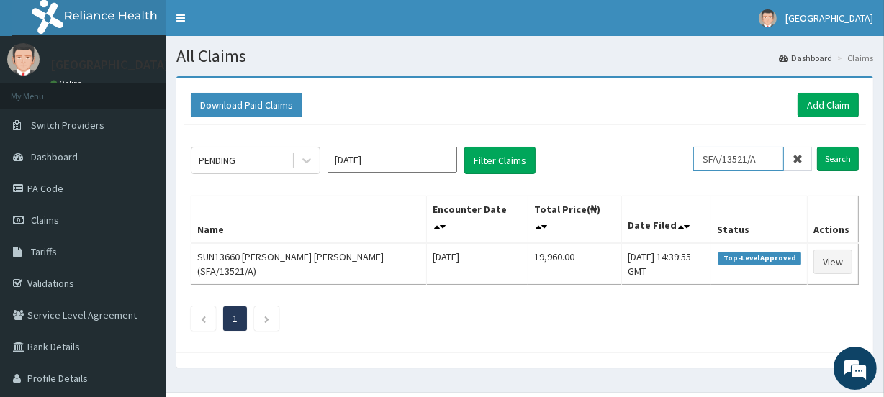
click at [764, 156] on input "SFA/13521/A" at bounding box center [738, 159] width 91 height 24
type input "S"
type input "FMP/1"
